Goal: Task Accomplishment & Management: Use online tool/utility

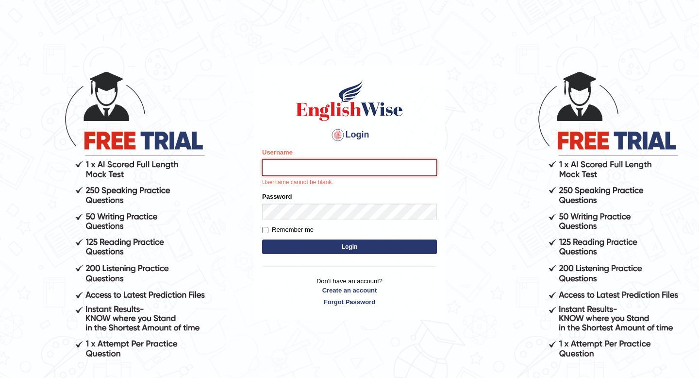
type input "[PERSON_NAME]"
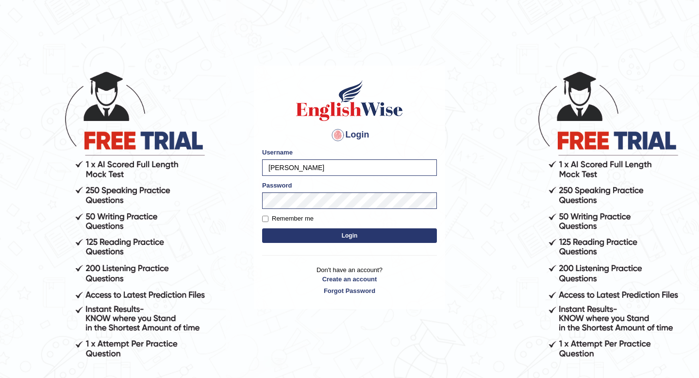
click at [362, 238] on button "Login" at bounding box center [349, 235] width 175 height 15
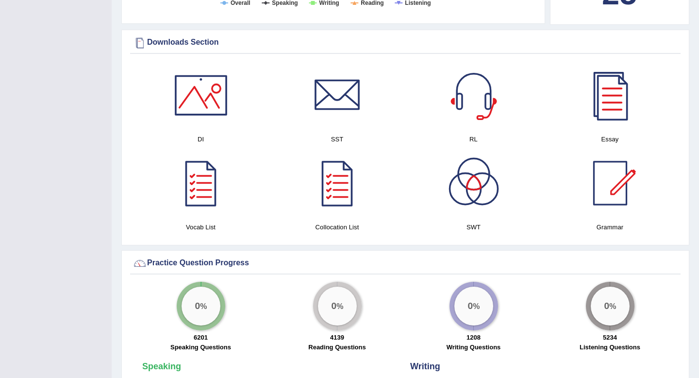
scroll to position [522, 0]
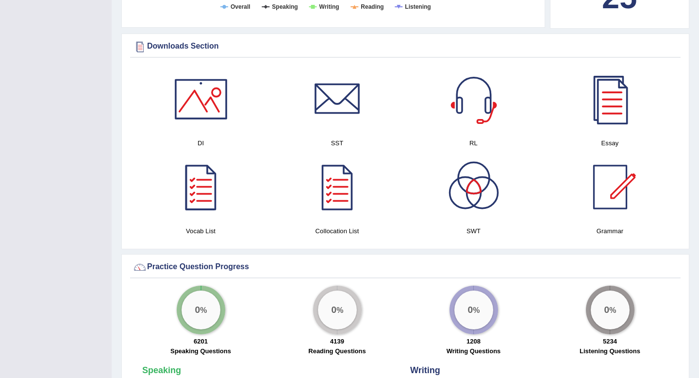
click at [198, 124] on div at bounding box center [201, 99] width 68 height 68
click at [341, 119] on div at bounding box center [338, 99] width 68 height 68
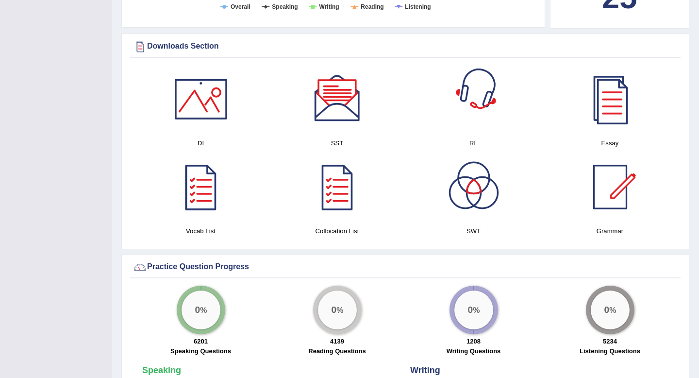
click at [459, 112] on div at bounding box center [474, 99] width 68 height 68
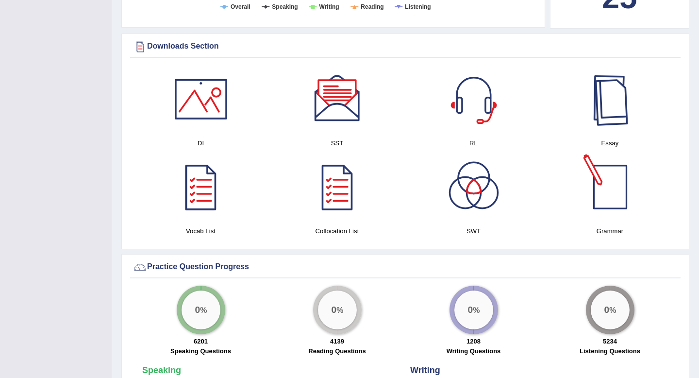
click at [630, 118] on div at bounding box center [610, 99] width 68 height 68
click at [469, 195] on div at bounding box center [474, 187] width 68 height 68
